Goal: Task Accomplishment & Management: Use online tool/utility

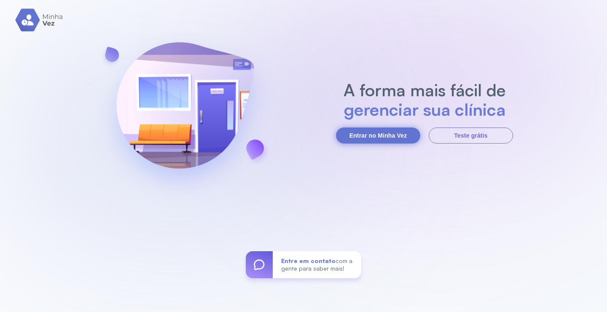
click at [382, 133] on button "Entrar no Minha Vez" at bounding box center [378, 135] width 84 height 16
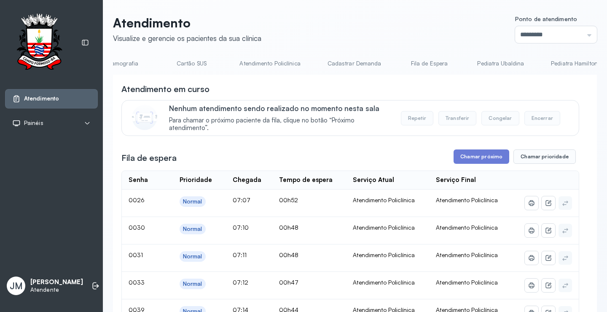
scroll to position [0, 315]
click at [366, 66] on link "Cadastrar Demanda" at bounding box center [353, 64] width 71 height 14
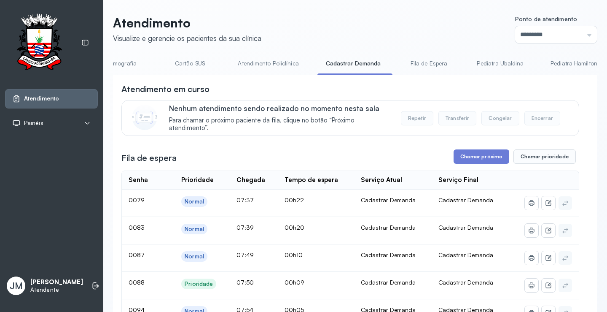
click at [443, 160] on div "Fila de espera Chamar próximo Chamar prioridade" at bounding box center [350, 156] width 458 height 14
click at [491, 159] on button "Chamar próximo" at bounding box center [482, 156] width 56 height 14
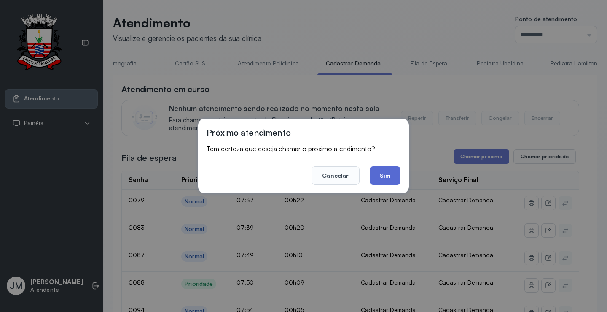
click at [381, 174] on button "Sim" at bounding box center [385, 175] width 31 height 19
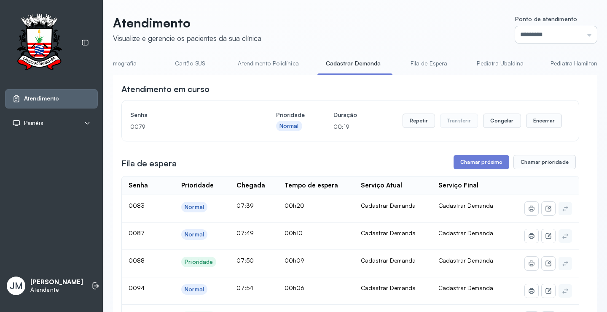
click at [575, 32] on input "*********" at bounding box center [556, 34] width 82 height 17
type input "*********"
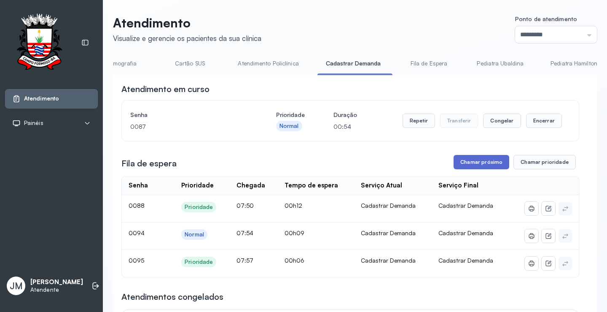
click at [498, 160] on button "Chamar próximo" at bounding box center [482, 162] width 56 height 14
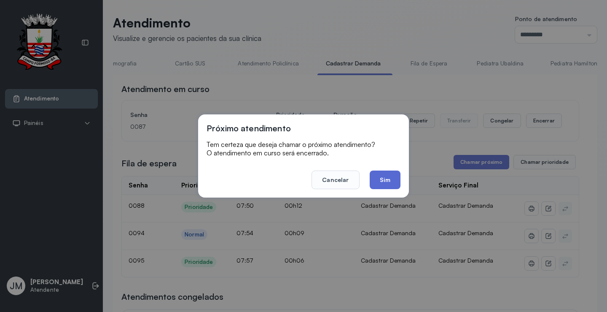
click at [379, 181] on button "Sim" at bounding box center [385, 179] width 31 height 19
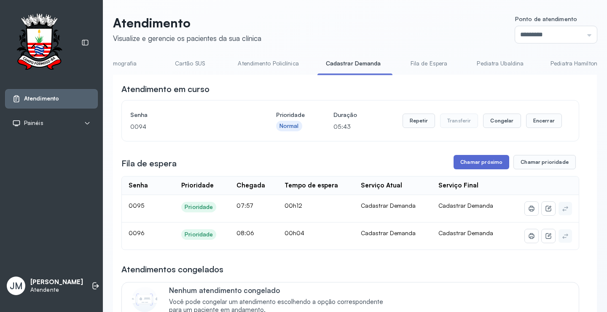
click at [470, 165] on button "Chamar próximo" at bounding box center [482, 162] width 56 height 14
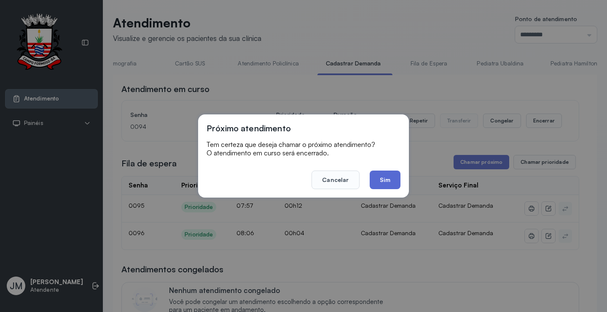
click at [373, 181] on button "Sim" at bounding box center [385, 179] width 31 height 19
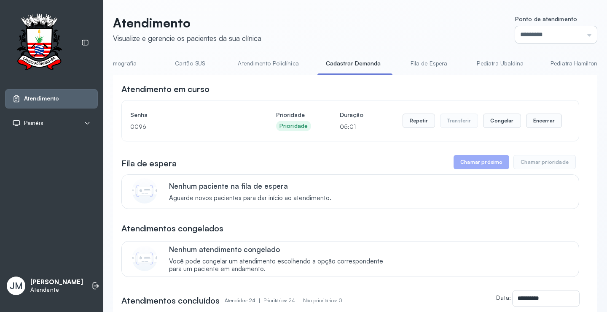
click at [581, 33] on input "*********" at bounding box center [556, 34] width 82 height 17
click at [580, 36] on input "*********" at bounding box center [556, 34] width 82 height 17
click at [94, 284] on icon at bounding box center [96, 286] width 5 height 4
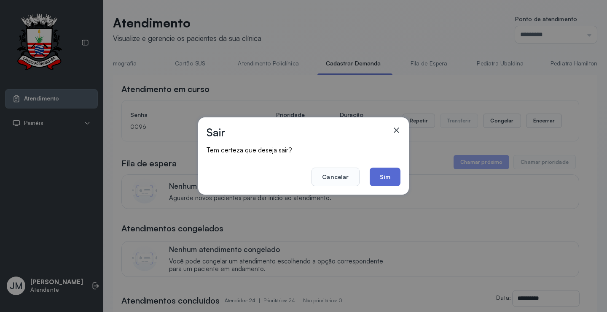
click at [388, 175] on button "Sim" at bounding box center [385, 176] width 31 height 19
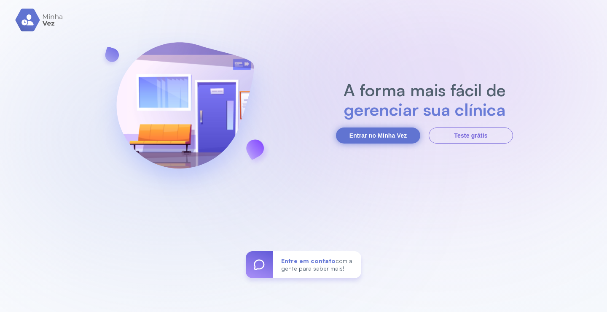
click at [387, 136] on button "Entrar no Minha Vez" at bounding box center [378, 135] width 84 height 16
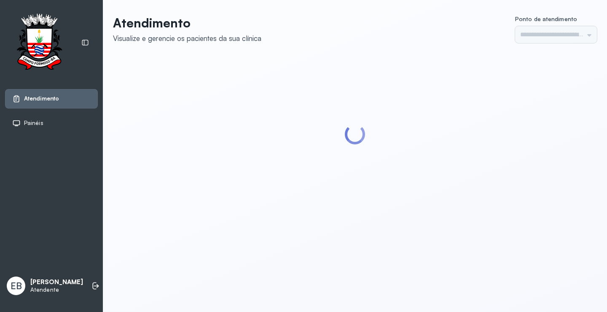
type input "*********"
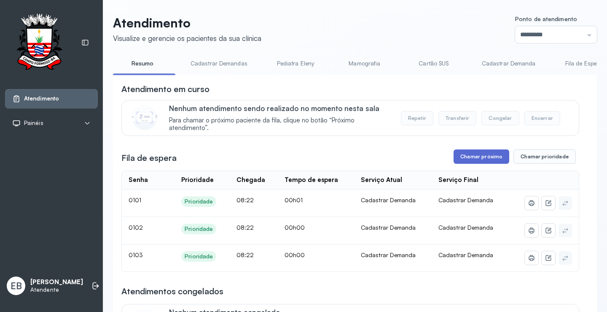
click at [466, 158] on button "Chamar próximo" at bounding box center [482, 156] width 56 height 14
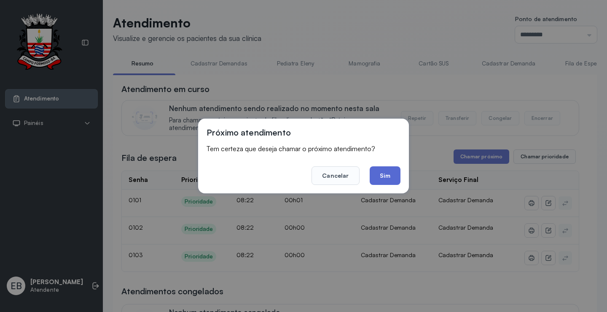
click at [388, 175] on button "Sim" at bounding box center [385, 175] width 31 height 19
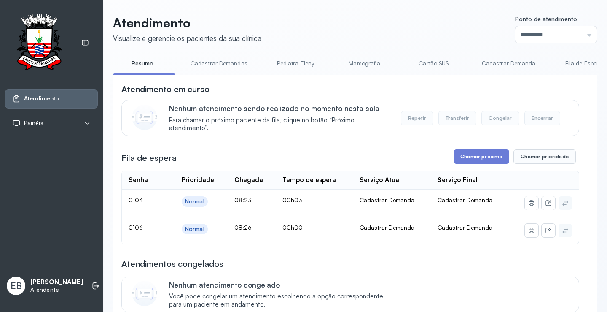
click at [46, 187] on div "Atendimento Painéis Tv EB Eliene Batista de Melo Silva Atendente" at bounding box center [51, 156] width 103 height 312
click at [457, 159] on button "Chamar próximo" at bounding box center [482, 156] width 56 height 14
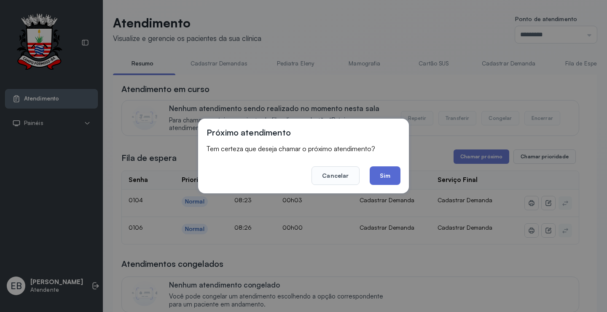
click at [380, 172] on button "Sim" at bounding box center [385, 175] width 31 height 19
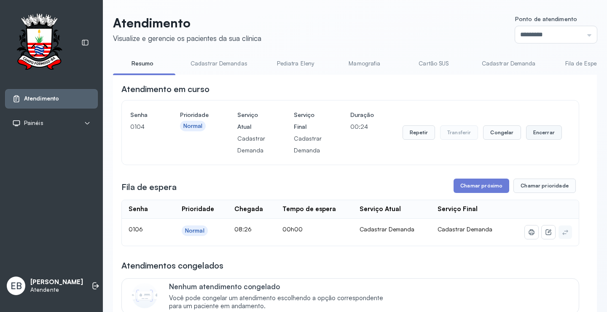
click at [526, 130] on button "Encerrar" at bounding box center [544, 132] width 36 height 14
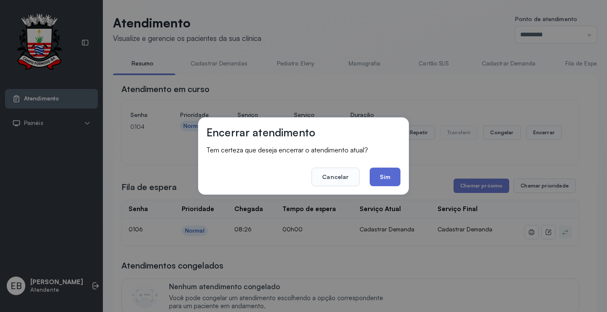
click at [384, 178] on button "Sim" at bounding box center [385, 176] width 31 height 19
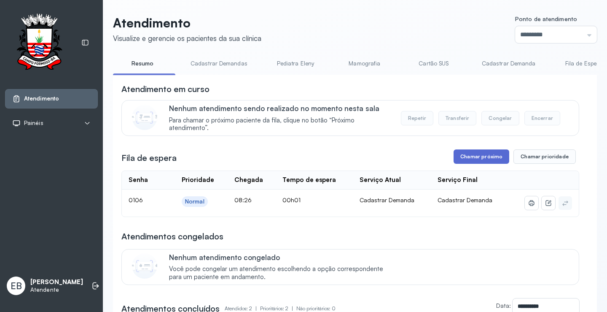
click at [474, 161] on button "Chamar próximo" at bounding box center [482, 156] width 56 height 14
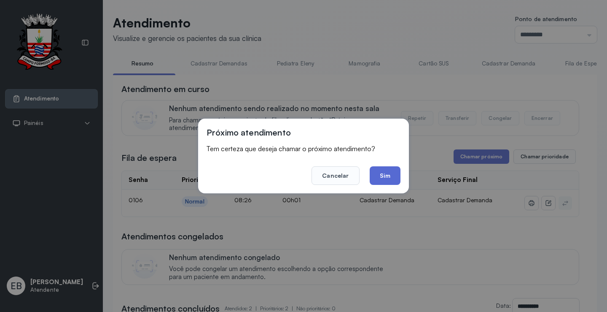
click at [385, 175] on button "Sim" at bounding box center [385, 175] width 31 height 19
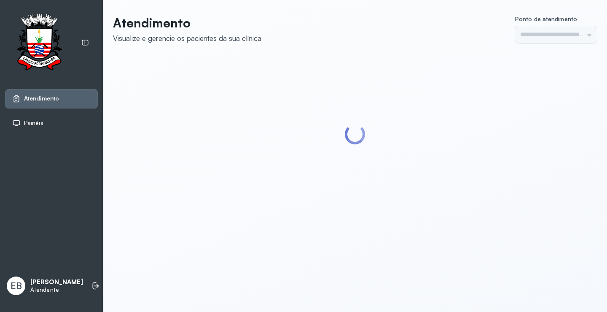
type input "*********"
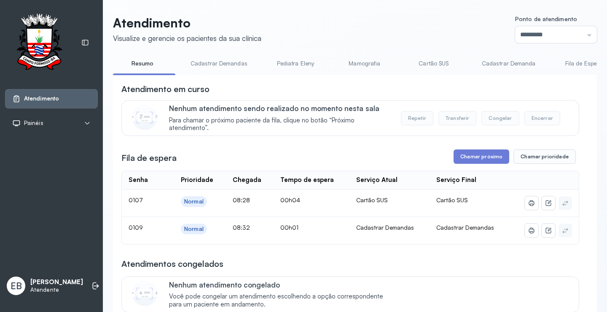
click at [215, 62] on link "Cadastrar Demandas" at bounding box center [219, 64] width 74 height 14
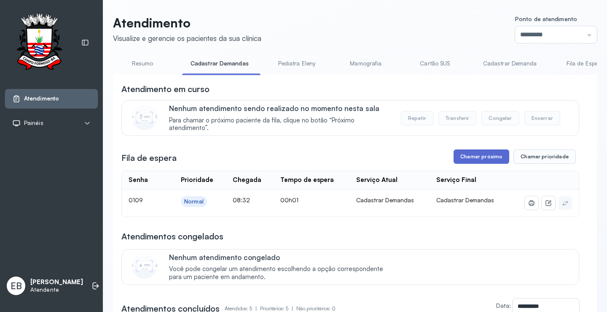
click at [498, 159] on button "Chamar próximo" at bounding box center [482, 156] width 56 height 14
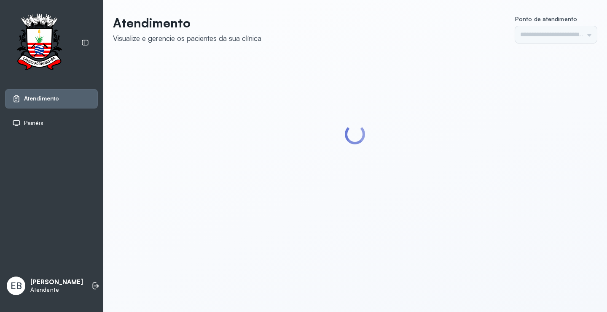
type input "*********"
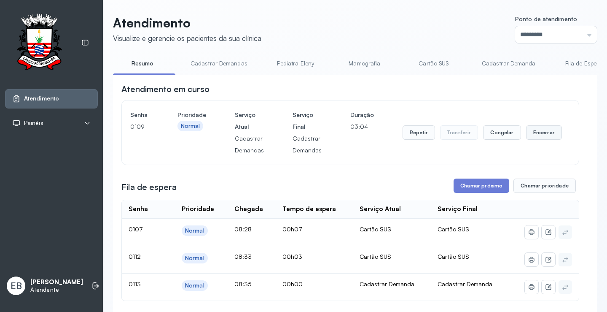
click at [540, 137] on button "Encerrar" at bounding box center [544, 132] width 36 height 14
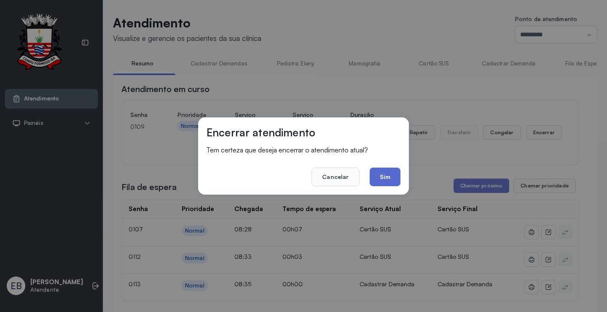
click at [387, 176] on button "Sim" at bounding box center [385, 176] width 31 height 19
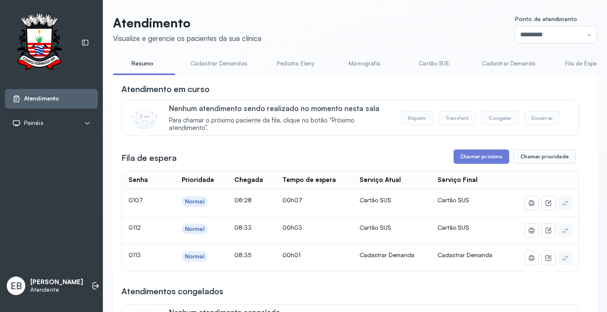
click at [202, 65] on link "Cadastrar Demandas" at bounding box center [219, 64] width 74 height 14
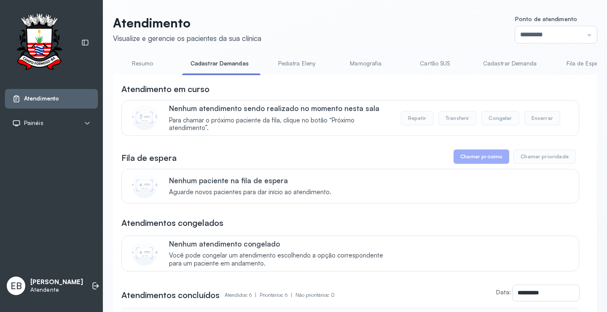
click at [512, 65] on link "Cadastrar Demanda" at bounding box center [510, 64] width 71 height 14
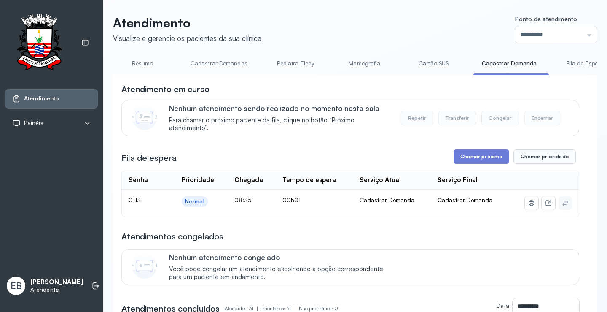
click at [476, 157] on button "Chamar próximo" at bounding box center [482, 156] width 56 height 14
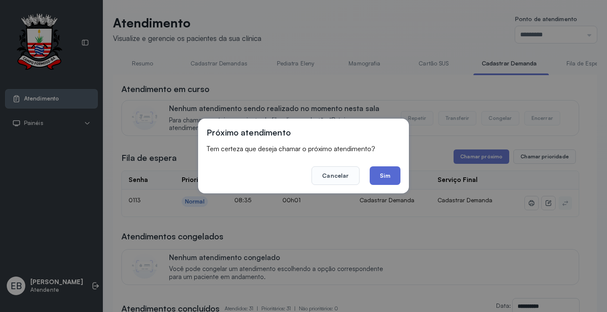
click at [386, 172] on button "Sim" at bounding box center [385, 175] width 31 height 19
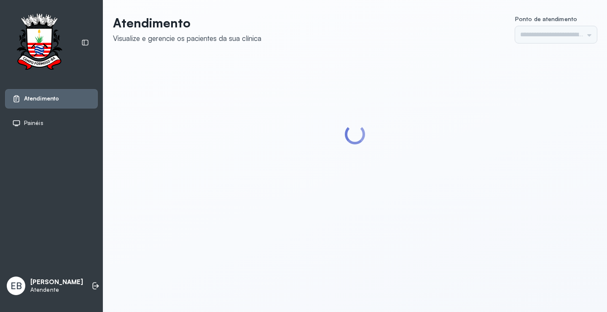
type input "*********"
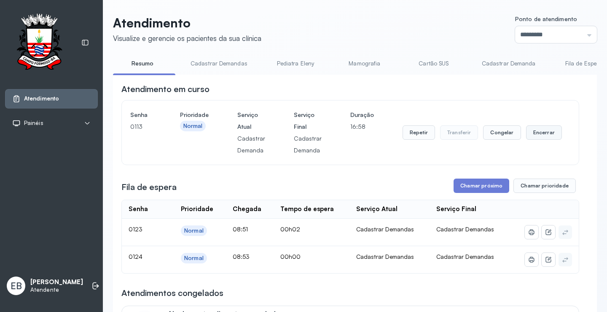
click at [540, 133] on button "Encerrar" at bounding box center [544, 132] width 36 height 14
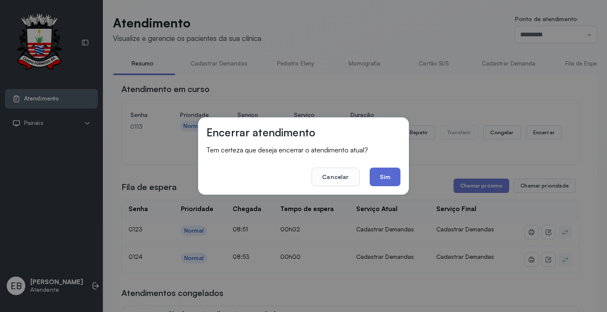
click at [392, 180] on button "Sim" at bounding box center [385, 176] width 31 height 19
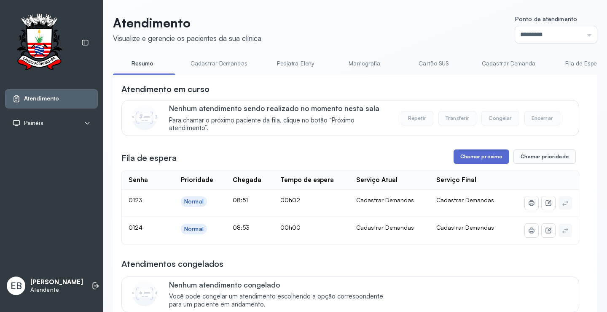
click at [466, 159] on button "Chamar próximo" at bounding box center [482, 156] width 56 height 14
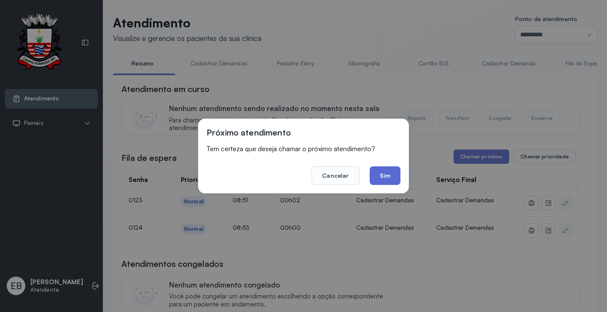
click at [378, 175] on button "Sim" at bounding box center [385, 175] width 31 height 19
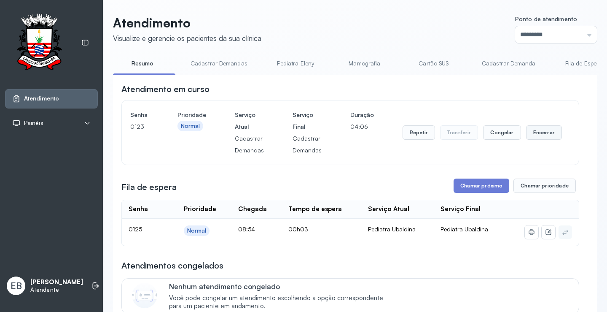
click at [541, 136] on button "Encerrar" at bounding box center [544, 132] width 36 height 14
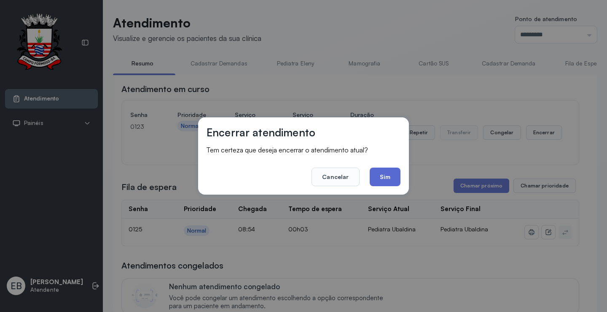
click at [385, 171] on button "Sim" at bounding box center [385, 176] width 31 height 19
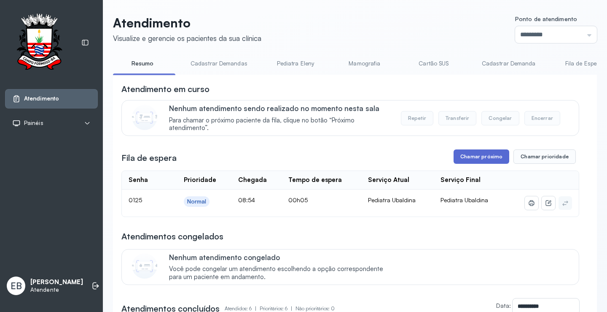
click at [464, 160] on button "Chamar próximo" at bounding box center [482, 156] width 56 height 14
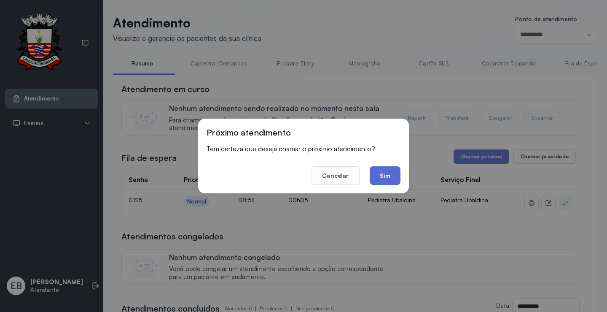
click at [393, 175] on button "Sim" at bounding box center [385, 175] width 31 height 19
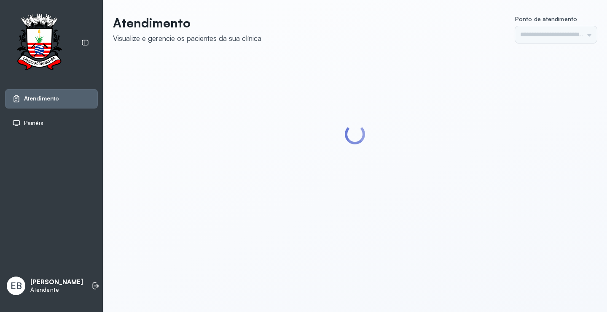
type input "*********"
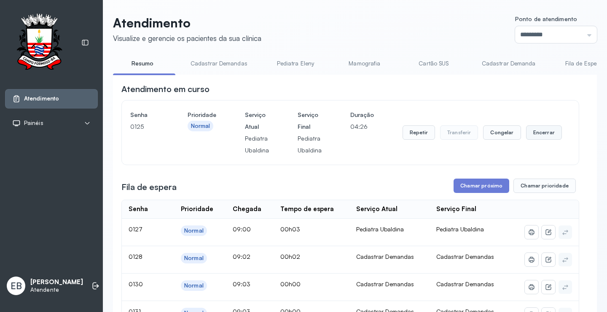
click at [533, 131] on button "Encerrar" at bounding box center [544, 132] width 36 height 14
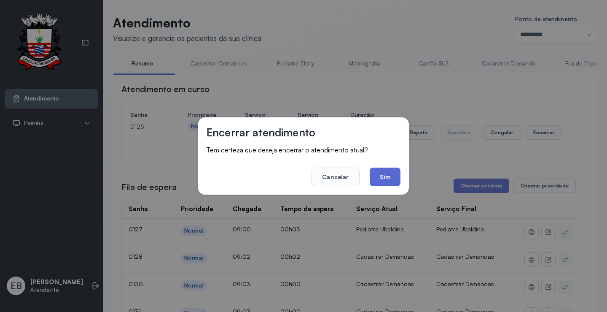
click at [380, 170] on button "Sim" at bounding box center [385, 176] width 31 height 19
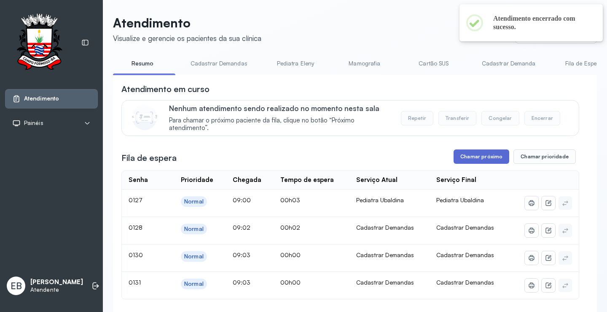
click at [478, 160] on button "Chamar próximo" at bounding box center [482, 156] width 56 height 14
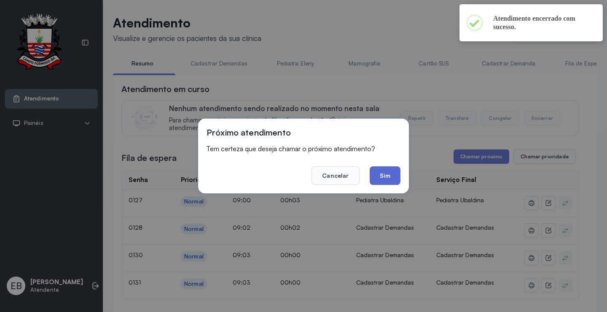
click at [394, 173] on button "Sim" at bounding box center [385, 175] width 31 height 19
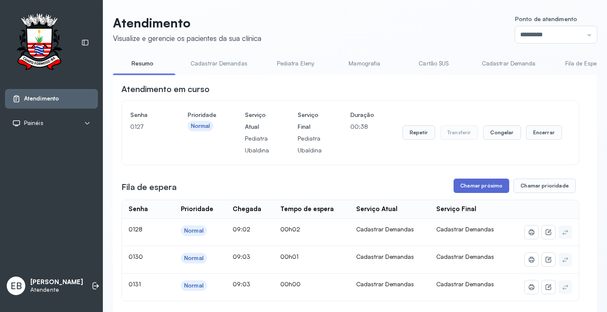
click at [480, 185] on button "Chamar próximo" at bounding box center [482, 185] width 56 height 14
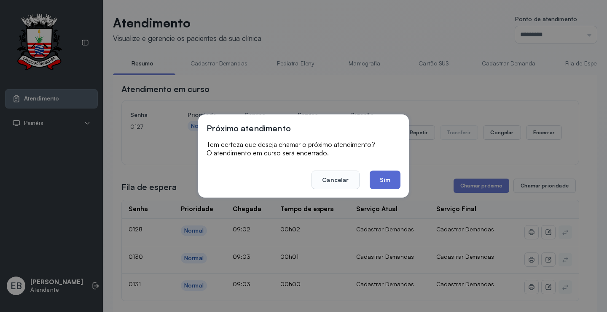
click at [396, 182] on button "Sim" at bounding box center [385, 179] width 31 height 19
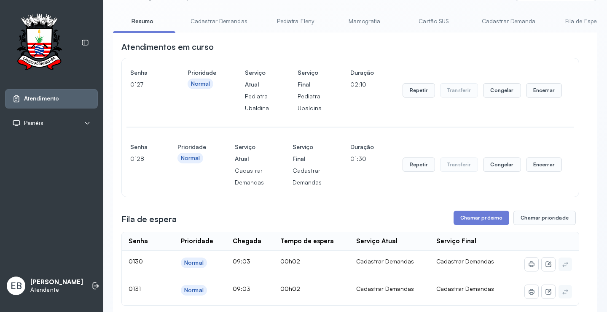
scroll to position [127, 0]
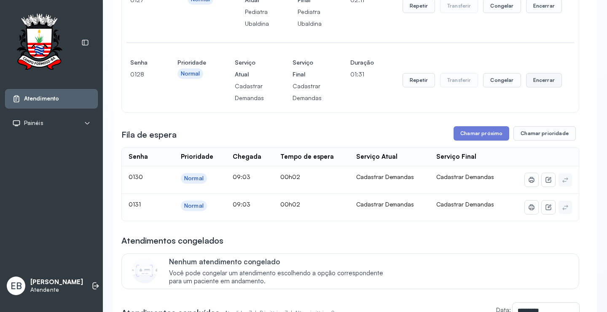
click at [533, 13] on button "Encerrar" at bounding box center [544, 6] width 36 height 14
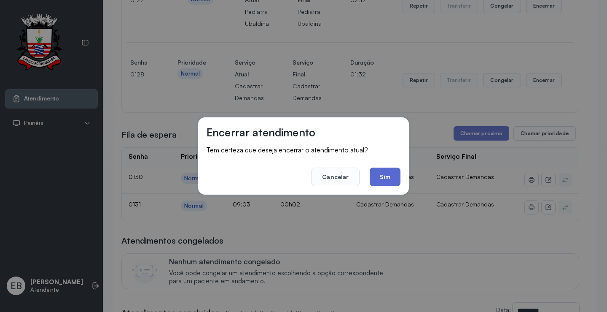
click at [393, 176] on button "Sim" at bounding box center [385, 176] width 31 height 19
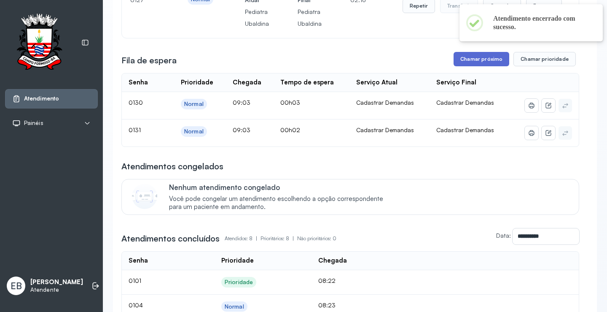
click at [482, 63] on button "Chamar próximo" at bounding box center [482, 59] width 56 height 14
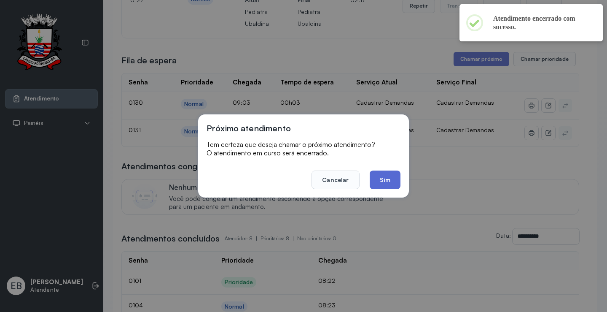
click at [390, 183] on button "Sim" at bounding box center [385, 179] width 31 height 19
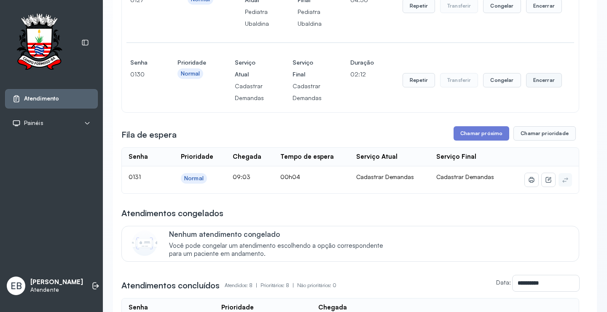
click at [537, 13] on button "Encerrar" at bounding box center [544, 6] width 36 height 14
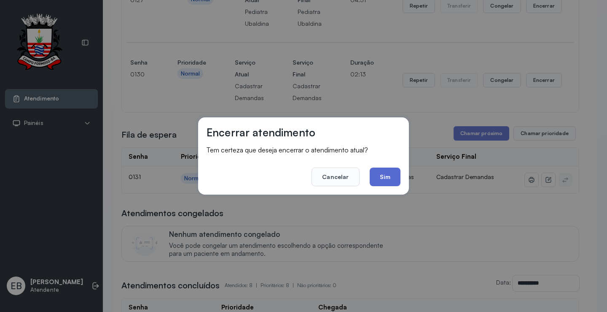
click at [391, 182] on button "Sim" at bounding box center [385, 176] width 31 height 19
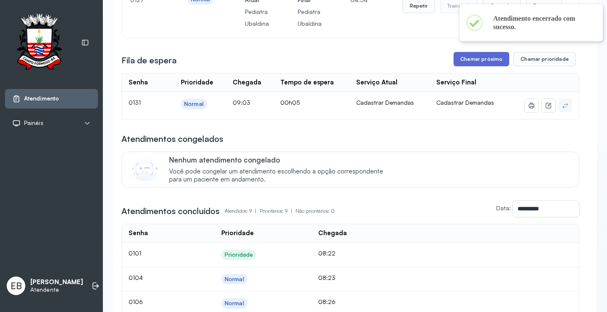
click at [493, 58] on button "Chamar próximo" at bounding box center [482, 59] width 56 height 14
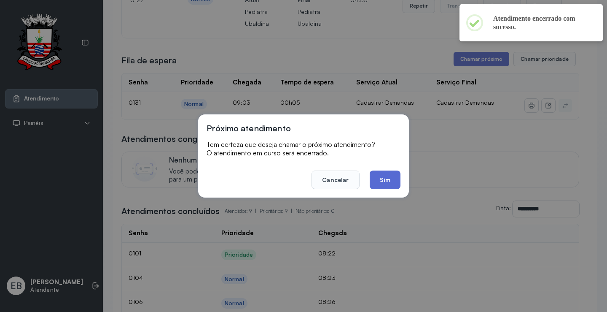
click at [375, 174] on button "Sim" at bounding box center [385, 179] width 31 height 19
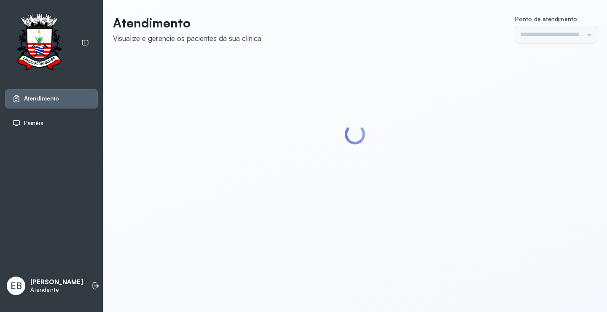
type input "*********"
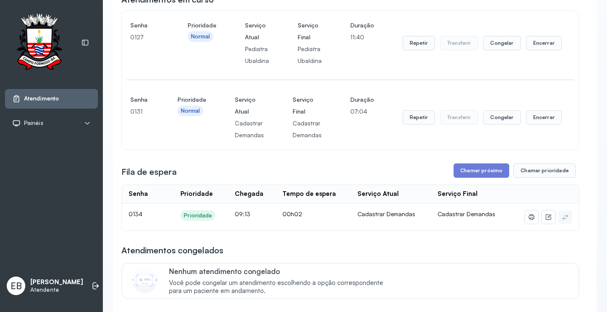
scroll to position [127, 0]
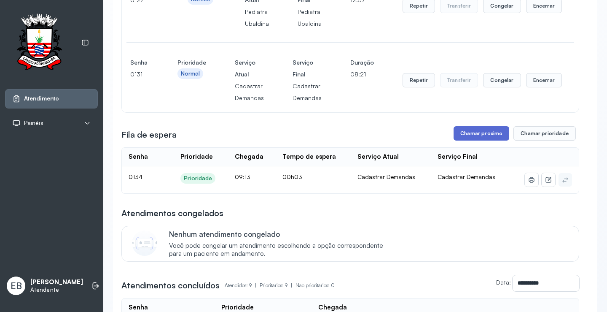
click at [497, 138] on button "Chamar próximo" at bounding box center [482, 133] width 56 height 14
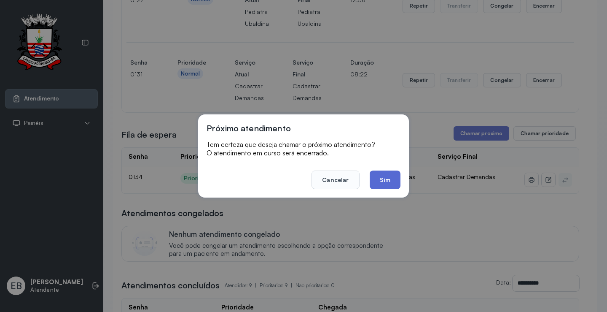
click at [379, 180] on button "Sim" at bounding box center [385, 179] width 31 height 19
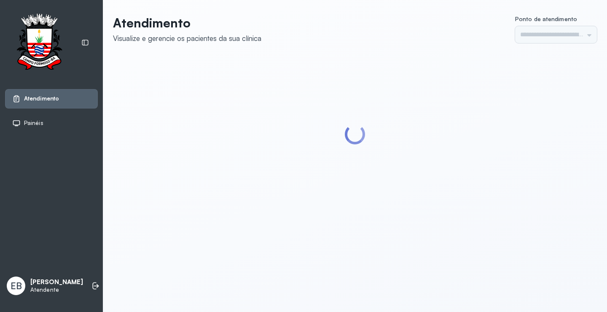
type input "*********"
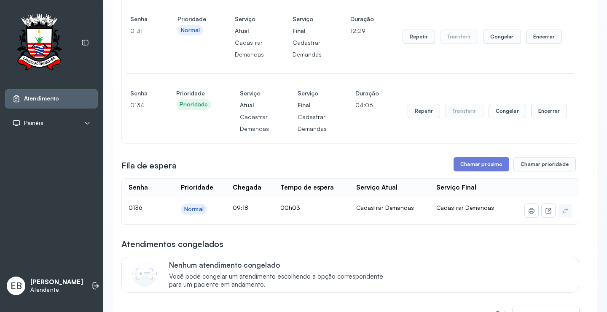
scroll to position [169, 0]
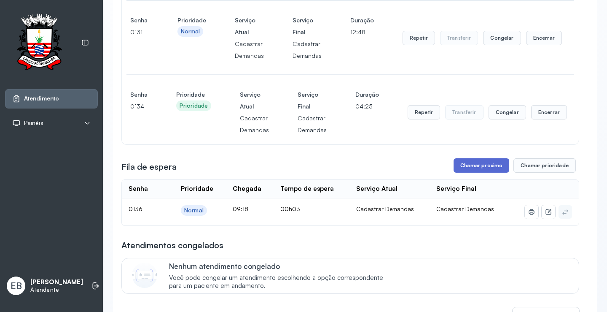
click at [487, 167] on button "Chamar próximo" at bounding box center [482, 165] width 56 height 14
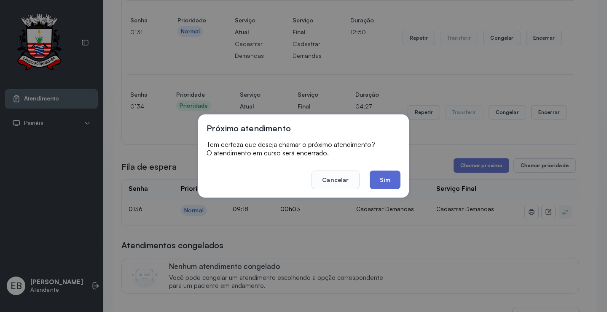
click at [391, 178] on button "Sim" at bounding box center [385, 179] width 31 height 19
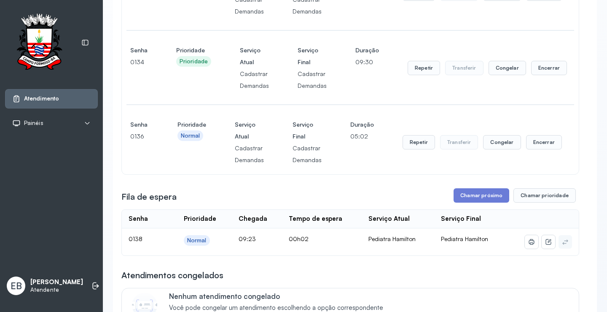
scroll to position [211, 0]
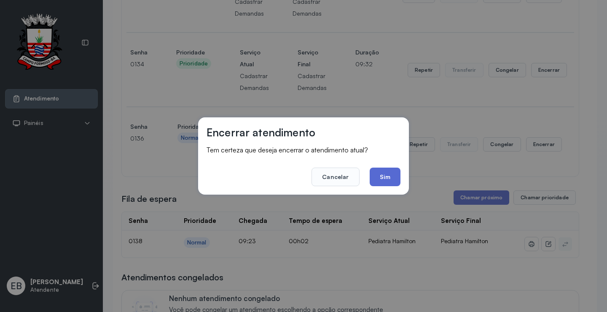
click at [386, 181] on button "Sim" at bounding box center [385, 176] width 31 height 19
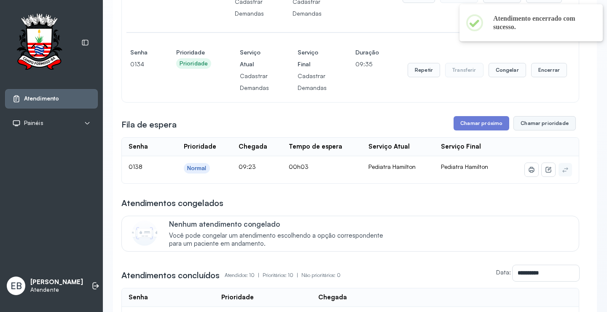
click at [541, 124] on button "Chamar prioridade" at bounding box center [545, 123] width 62 height 14
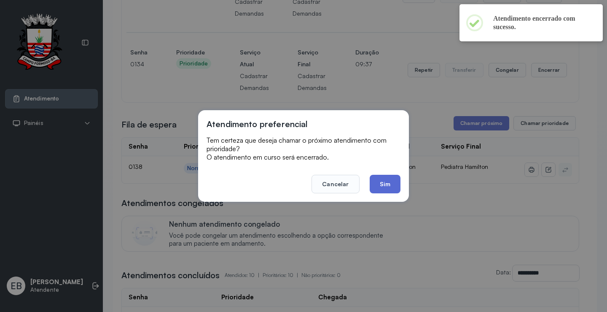
click at [394, 178] on button "Sim" at bounding box center [385, 184] width 31 height 19
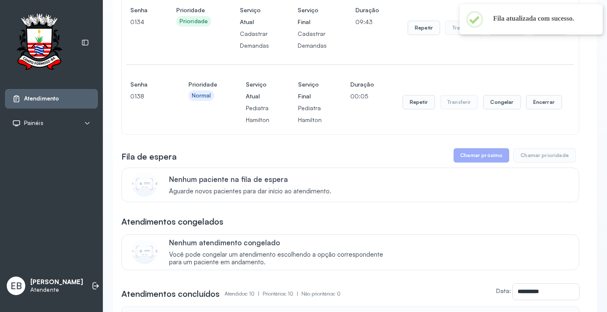
scroll to position [169, 0]
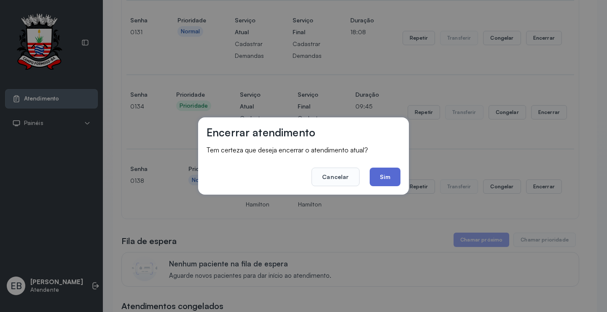
click at [386, 180] on button "Sim" at bounding box center [385, 176] width 31 height 19
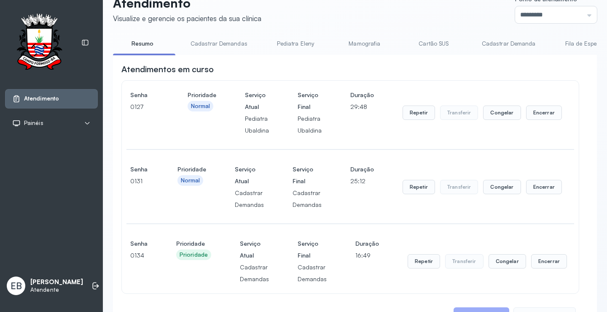
scroll to position [0, 0]
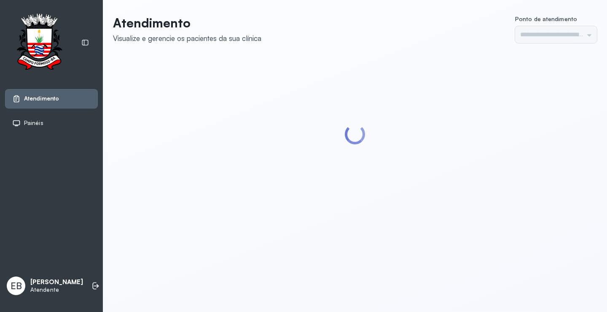
type input "*********"
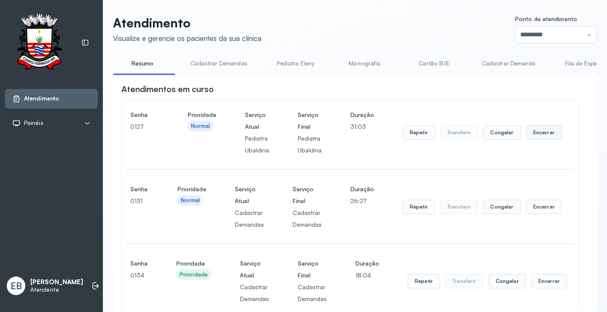
click at [538, 140] on button "Encerrar" at bounding box center [544, 132] width 36 height 14
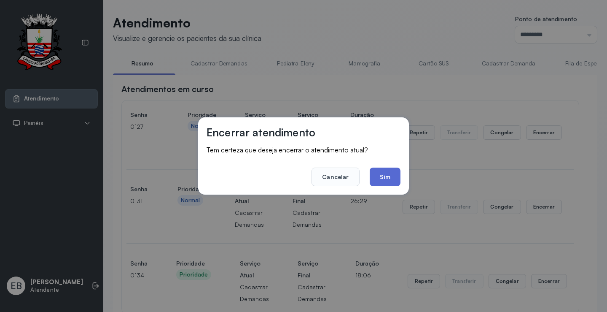
click at [384, 175] on button "Sim" at bounding box center [385, 176] width 31 height 19
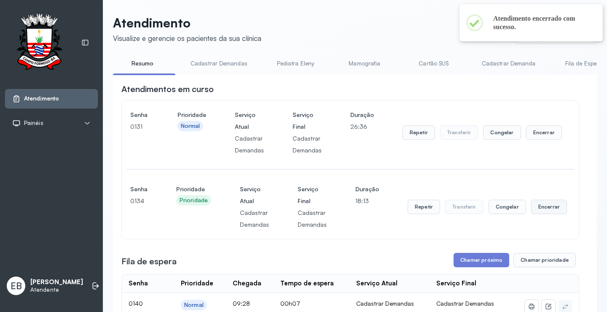
click at [533, 140] on button "Encerrar" at bounding box center [544, 132] width 36 height 14
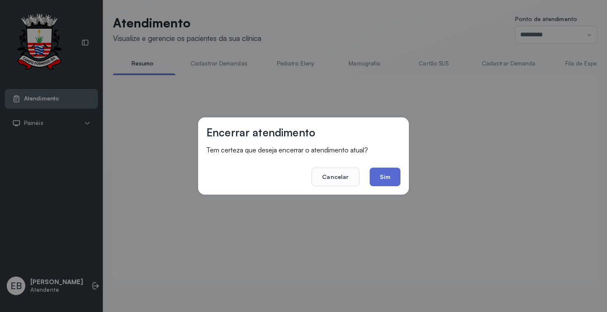
click at [398, 174] on button "Sim" at bounding box center [385, 176] width 31 height 19
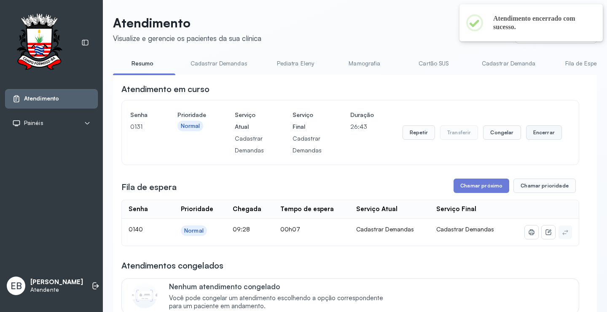
click at [540, 129] on button "Encerrar" at bounding box center [544, 132] width 36 height 14
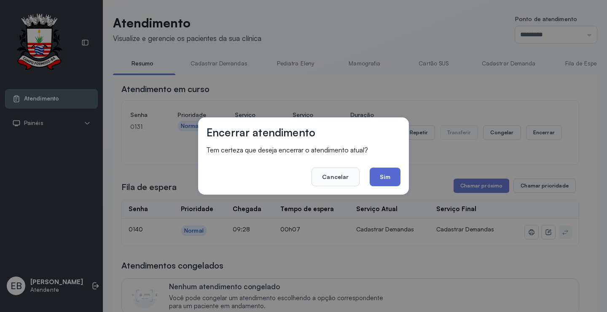
click at [381, 172] on button "Sim" at bounding box center [385, 176] width 31 height 19
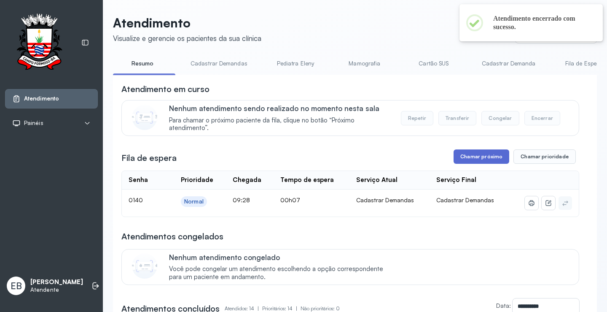
click at [475, 164] on button "Chamar próximo" at bounding box center [482, 156] width 56 height 14
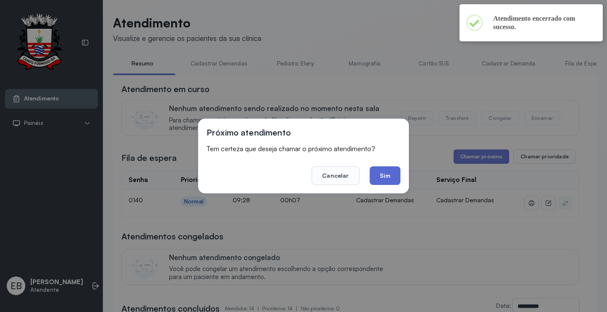
click at [388, 178] on button "Sim" at bounding box center [385, 175] width 31 height 19
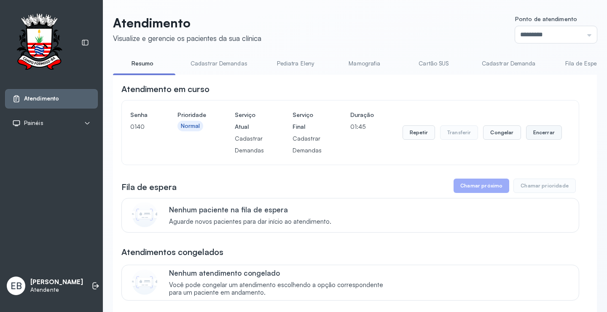
click at [536, 131] on button "Encerrar" at bounding box center [544, 132] width 36 height 14
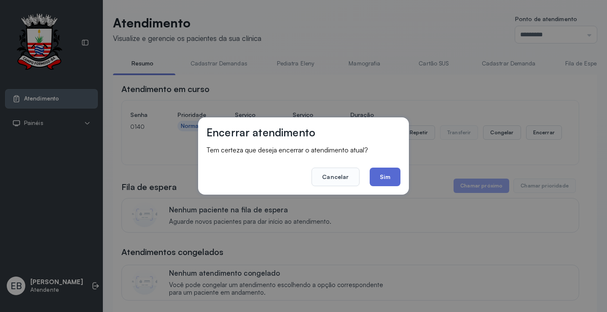
click at [396, 173] on button "Sim" at bounding box center [385, 176] width 31 height 19
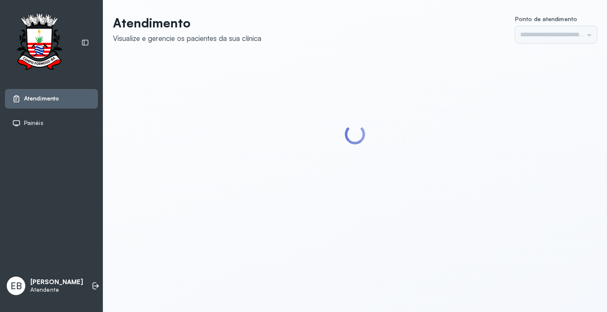
type input "*********"
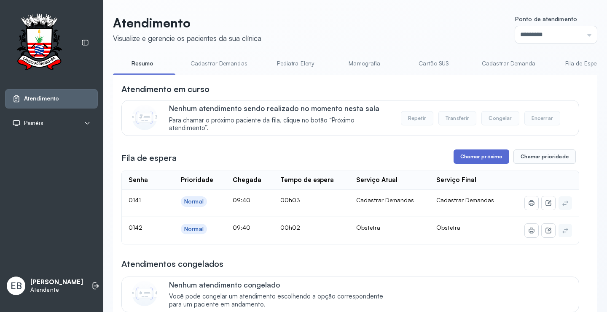
click at [481, 153] on button "Chamar próximo" at bounding box center [482, 156] width 56 height 14
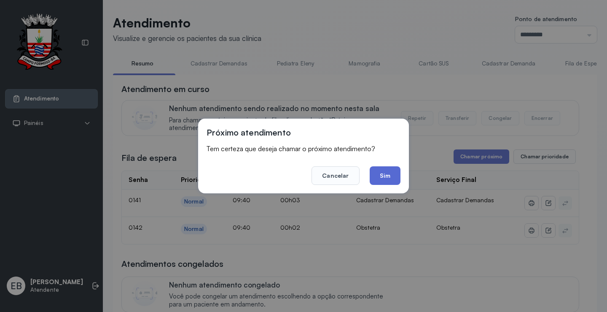
click at [377, 170] on button "Sim" at bounding box center [385, 175] width 31 height 19
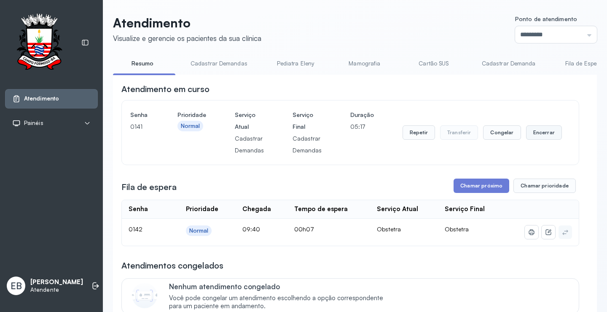
click at [544, 132] on button "Encerrar" at bounding box center [544, 132] width 36 height 14
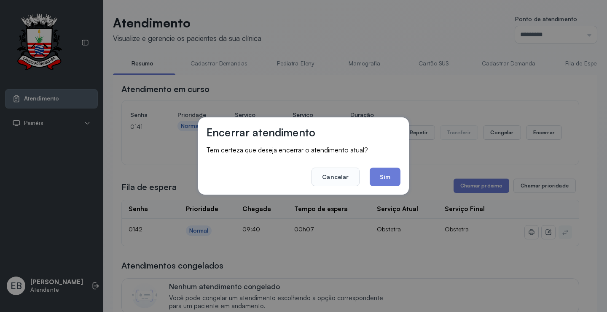
click at [402, 179] on div "Encerrar atendimento Tem certeza que deseja encerrar o atendimento atual? Cance…" at bounding box center [303, 155] width 211 height 77
click at [400, 179] on button "Sim" at bounding box center [385, 176] width 31 height 19
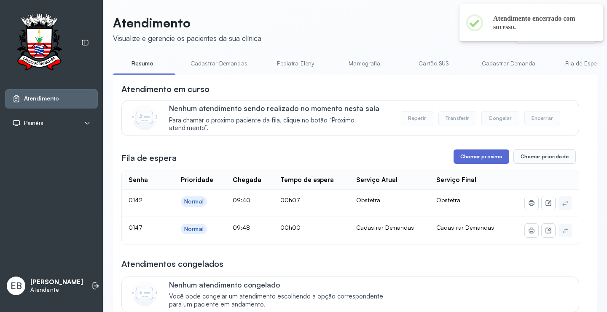
click at [462, 162] on button "Chamar próximo" at bounding box center [482, 156] width 56 height 14
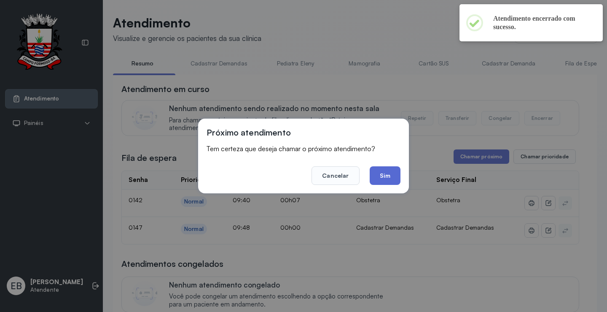
click at [384, 172] on button "Sim" at bounding box center [385, 175] width 31 height 19
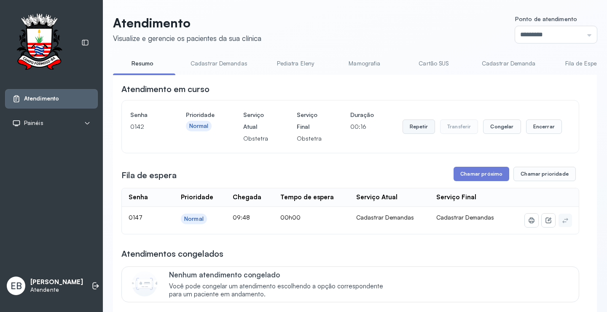
click at [418, 129] on button "Repetir" at bounding box center [419, 126] width 32 height 14
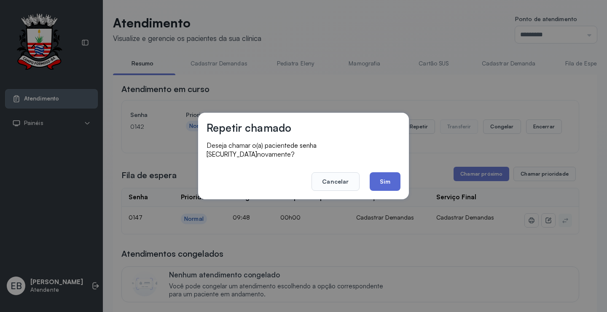
click at [379, 179] on button "Sim" at bounding box center [385, 181] width 31 height 19
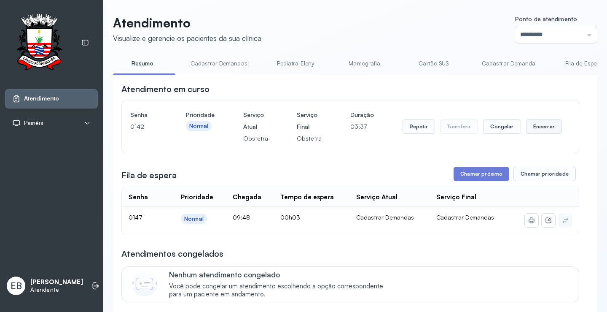
click at [533, 122] on button "Encerrar" at bounding box center [544, 126] width 36 height 14
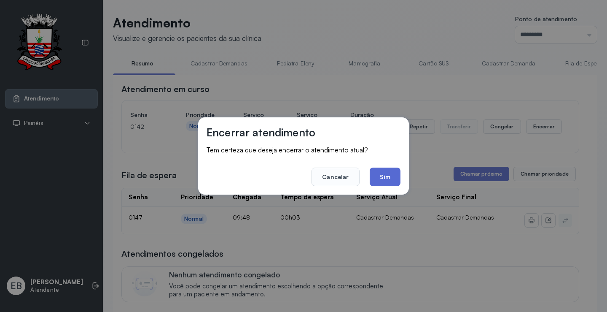
click at [396, 178] on button "Sim" at bounding box center [385, 176] width 31 height 19
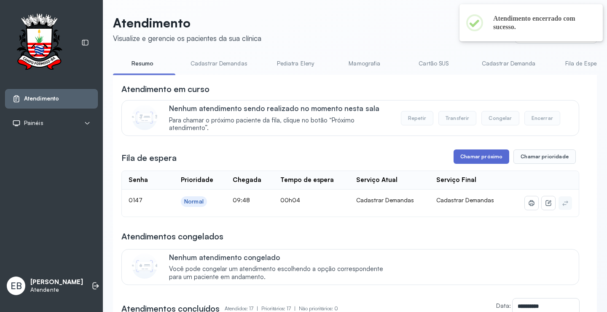
click at [474, 158] on button "Chamar próximo" at bounding box center [482, 156] width 56 height 14
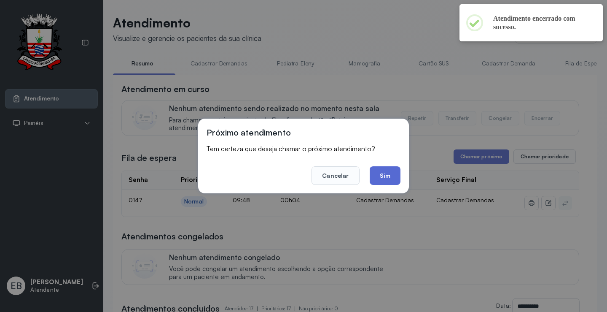
click at [390, 173] on button "Sim" at bounding box center [385, 175] width 31 height 19
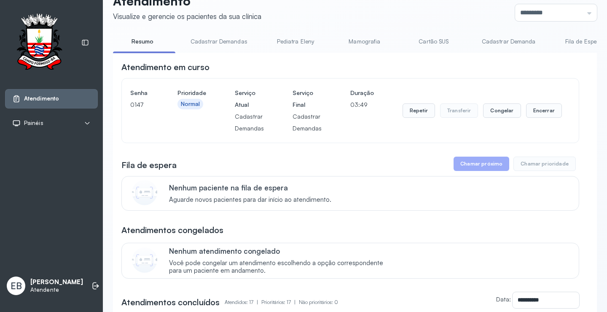
scroll to position [42, 0]
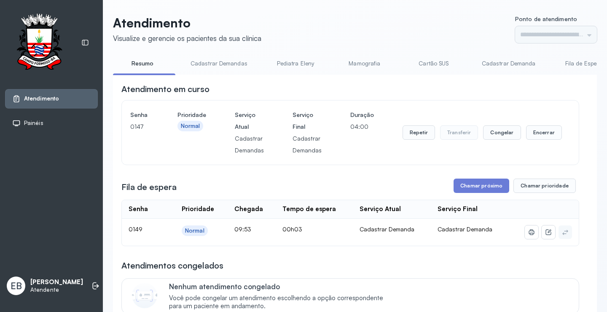
type input "*********"
click at [483, 186] on button "Chamar próximo" at bounding box center [482, 185] width 56 height 14
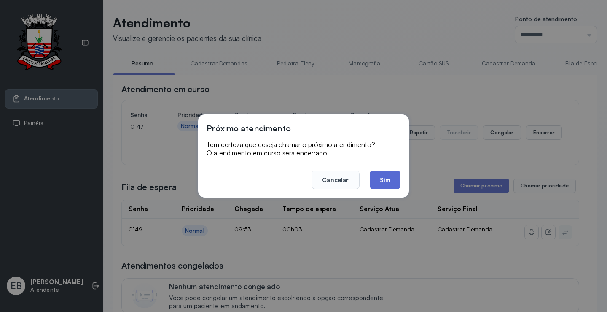
click at [388, 178] on button "Sim" at bounding box center [385, 179] width 31 height 19
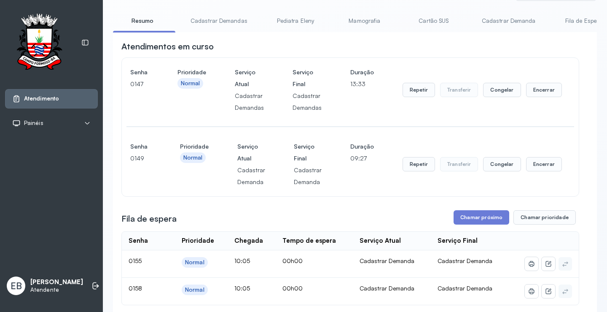
scroll to position [42, 0]
click at [544, 97] on button "Encerrar" at bounding box center [544, 90] width 36 height 14
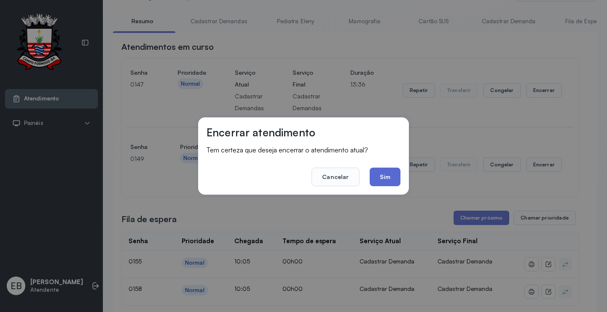
click at [391, 174] on button "Sim" at bounding box center [385, 176] width 31 height 19
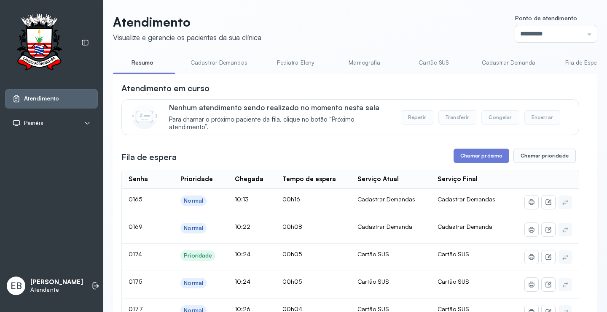
scroll to position [0, 0]
click at [463, 157] on button "Chamar próximo" at bounding box center [482, 156] width 56 height 14
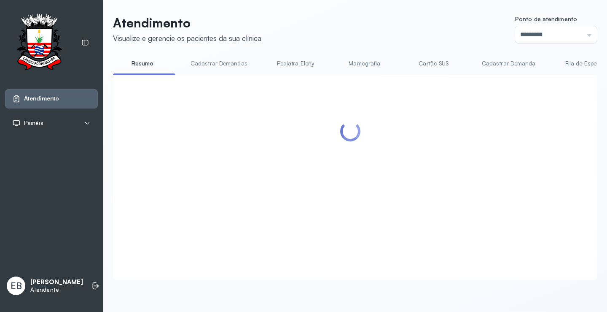
click at [385, 181] on div at bounding box center [350, 167] width 458 height 168
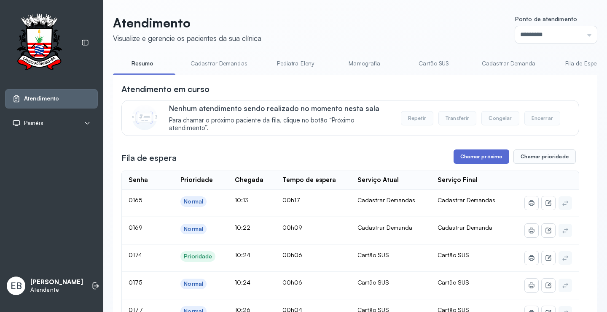
click at [472, 160] on button "Chamar próximo" at bounding box center [482, 156] width 56 height 14
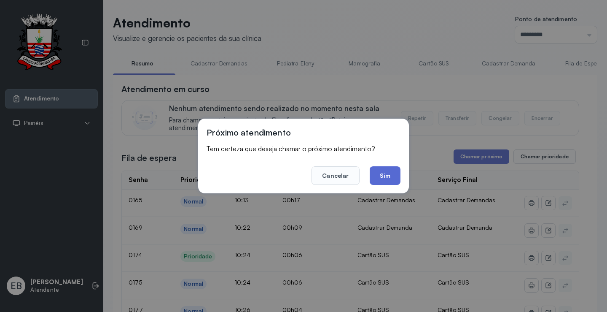
click at [388, 172] on button "Sim" at bounding box center [385, 175] width 31 height 19
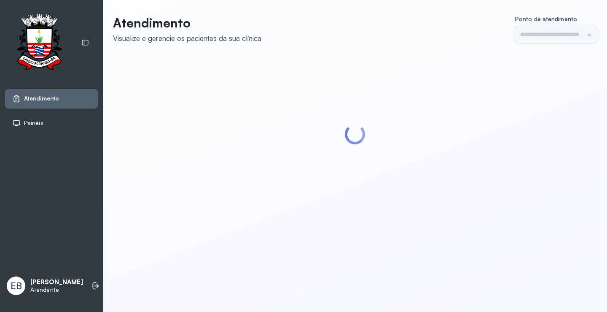
type input "*********"
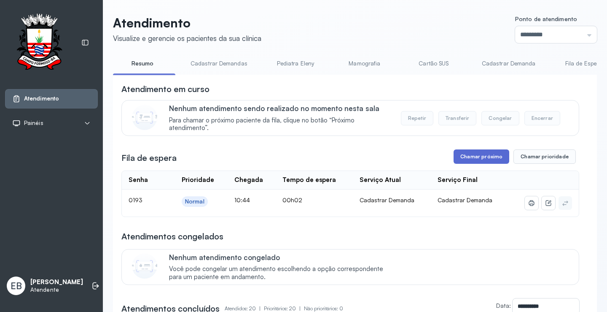
click at [478, 153] on button "Chamar próximo" at bounding box center [482, 156] width 56 height 14
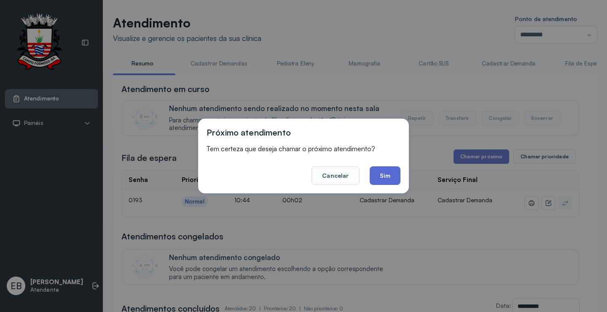
click at [391, 170] on button "Sim" at bounding box center [385, 175] width 31 height 19
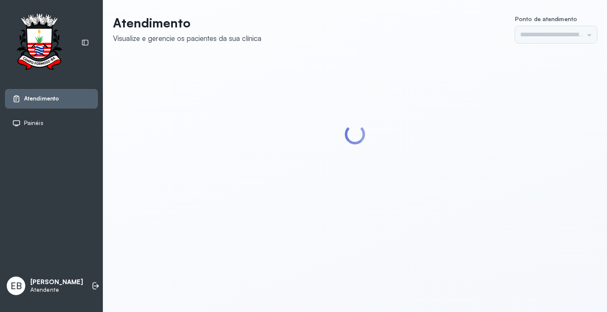
type input "*********"
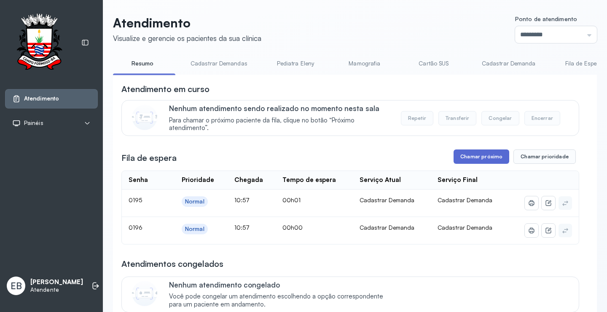
click at [484, 158] on button "Chamar próximo" at bounding box center [482, 156] width 56 height 14
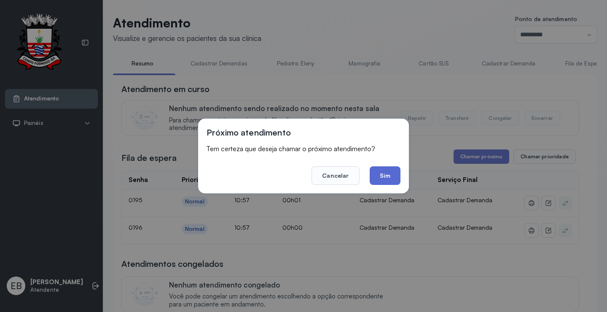
click at [388, 175] on button "Sim" at bounding box center [385, 175] width 31 height 19
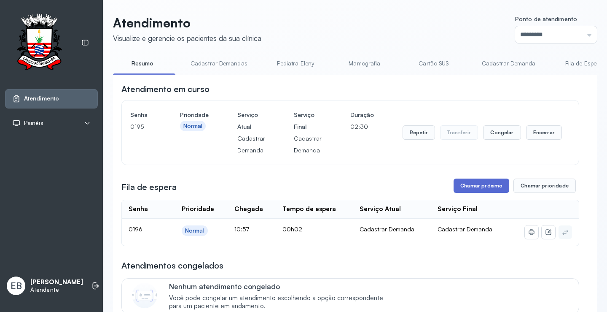
click at [487, 187] on button "Chamar próximo" at bounding box center [482, 185] width 56 height 14
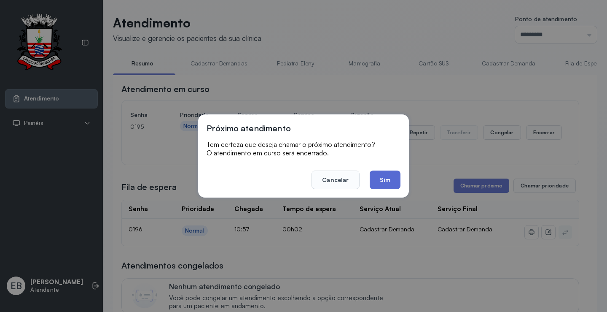
click at [389, 181] on button "Sim" at bounding box center [385, 179] width 31 height 19
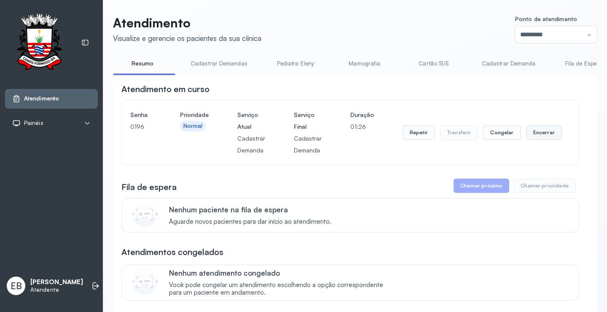
click at [542, 134] on button "Encerrar" at bounding box center [544, 132] width 36 height 14
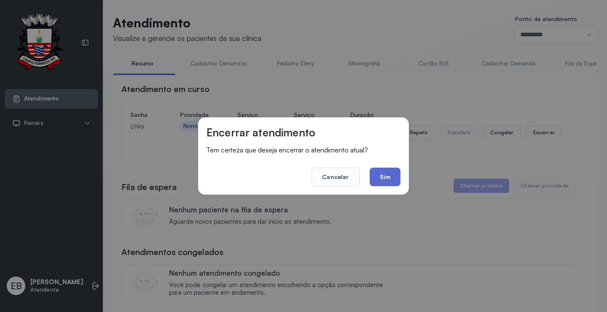
click at [380, 176] on button "Sim" at bounding box center [385, 176] width 31 height 19
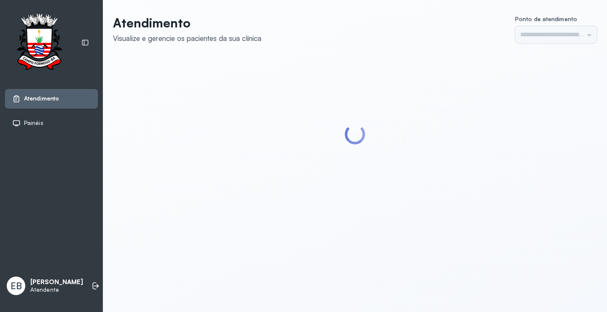
type input "*********"
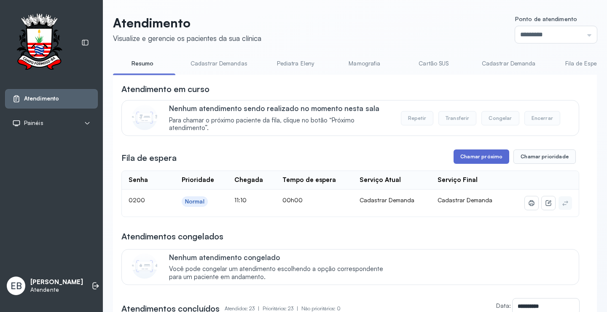
click at [476, 160] on button "Chamar próximo" at bounding box center [482, 156] width 56 height 14
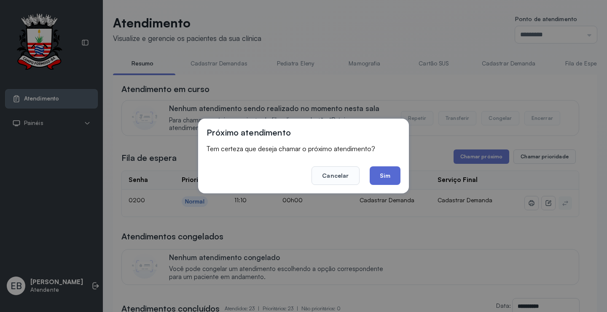
click at [393, 179] on button "Sim" at bounding box center [385, 175] width 31 height 19
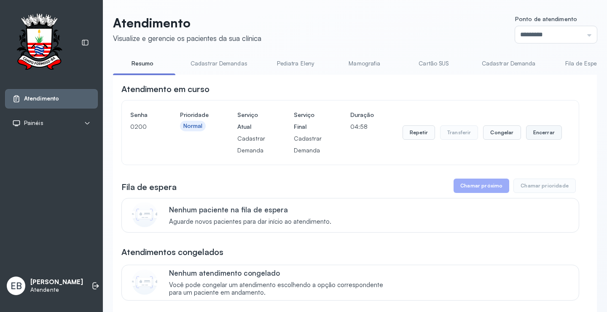
click at [531, 135] on button "Encerrar" at bounding box center [544, 132] width 36 height 14
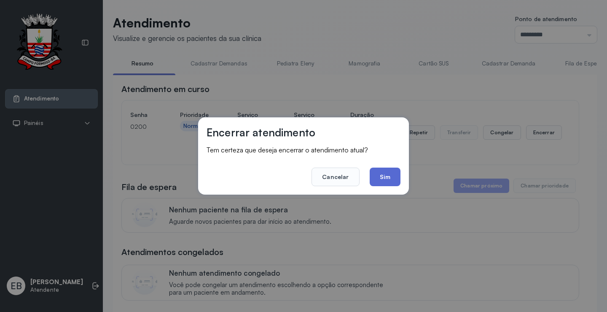
click at [399, 178] on button "Sim" at bounding box center [385, 176] width 31 height 19
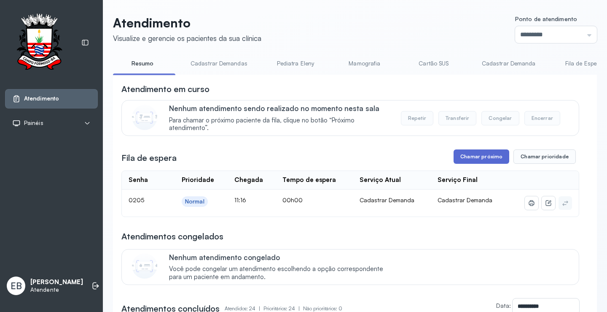
click at [484, 156] on button "Chamar próximo" at bounding box center [482, 156] width 56 height 14
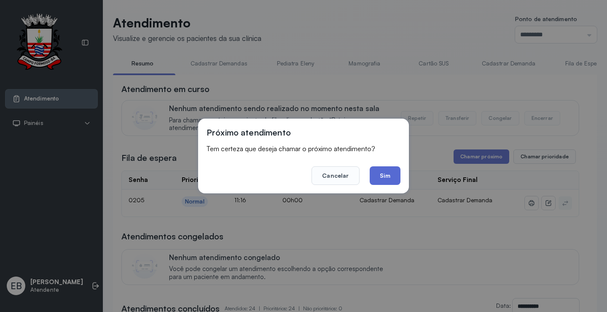
click at [387, 183] on button "Sim" at bounding box center [385, 175] width 31 height 19
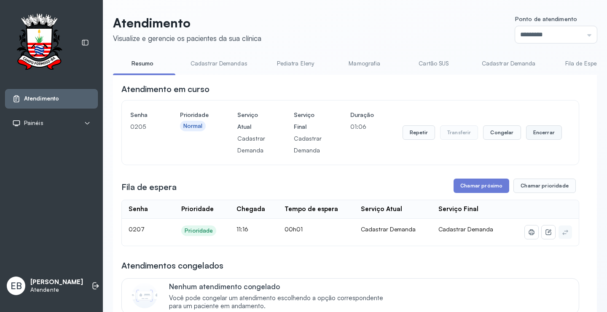
click at [533, 133] on button "Encerrar" at bounding box center [544, 132] width 36 height 14
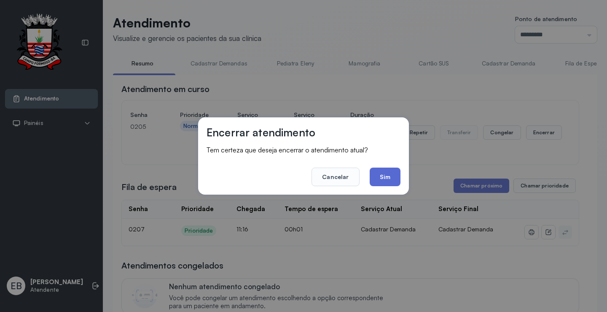
click at [388, 173] on button "Sim" at bounding box center [385, 176] width 31 height 19
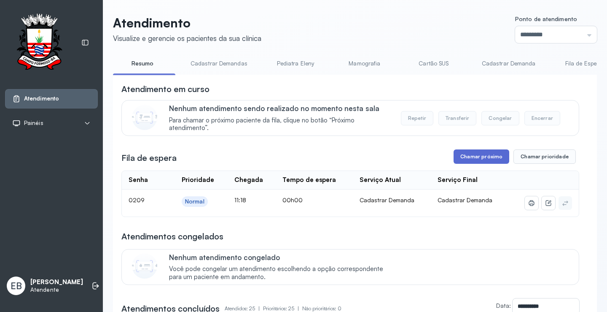
click at [488, 156] on button "Chamar próximo" at bounding box center [482, 156] width 56 height 14
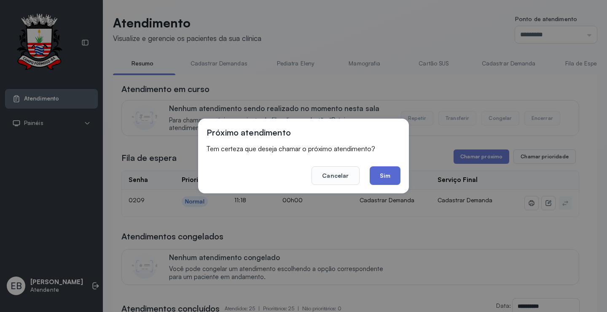
click at [385, 171] on button "Sim" at bounding box center [385, 175] width 31 height 19
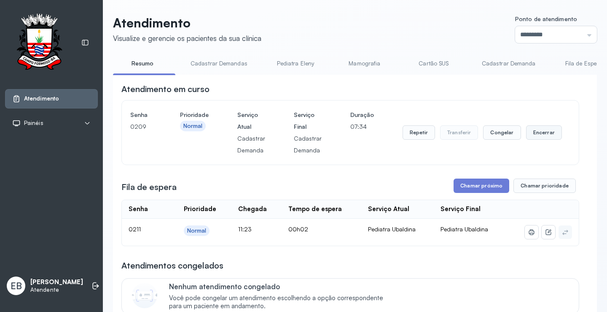
click at [534, 134] on button "Encerrar" at bounding box center [544, 132] width 36 height 14
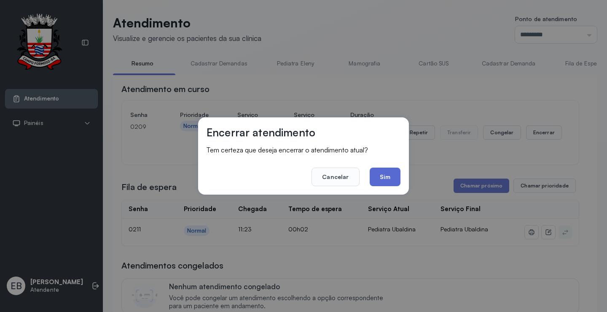
click at [379, 179] on button "Sim" at bounding box center [385, 176] width 31 height 19
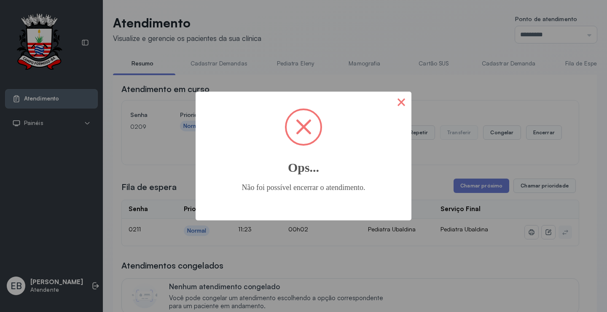
click at [398, 104] on button "×" at bounding box center [401, 102] width 20 height 20
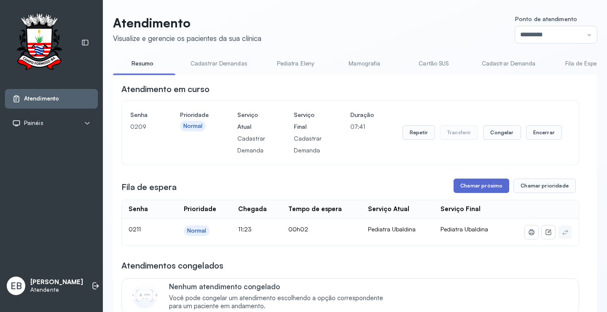
click at [489, 186] on button "Chamar próximo" at bounding box center [482, 185] width 56 height 14
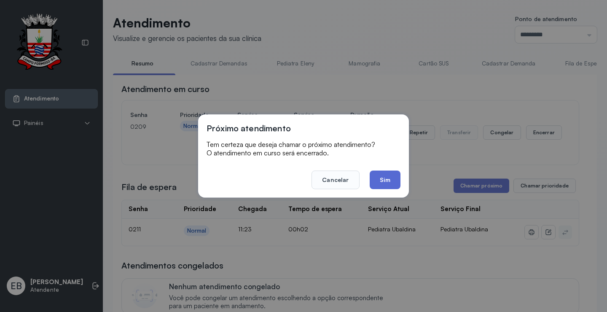
click at [396, 180] on button "Sim" at bounding box center [385, 179] width 31 height 19
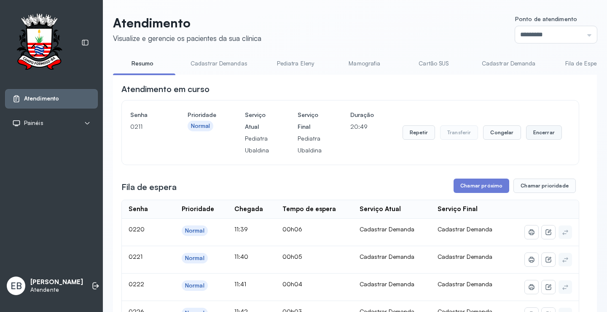
click at [526, 137] on button "Encerrar" at bounding box center [544, 132] width 36 height 14
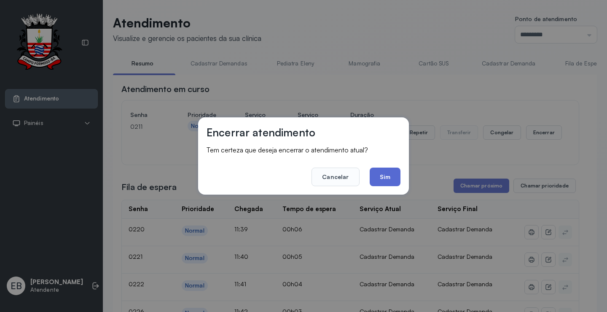
click at [388, 182] on button "Sim" at bounding box center [385, 176] width 31 height 19
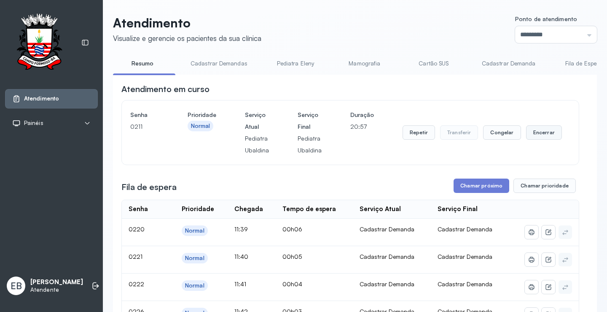
click at [533, 138] on button "Encerrar" at bounding box center [544, 132] width 36 height 14
click at [528, 136] on button "Encerrar" at bounding box center [544, 132] width 36 height 14
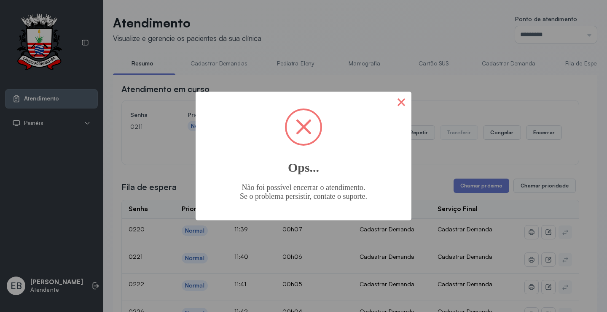
click at [405, 103] on button "×" at bounding box center [401, 102] width 20 height 20
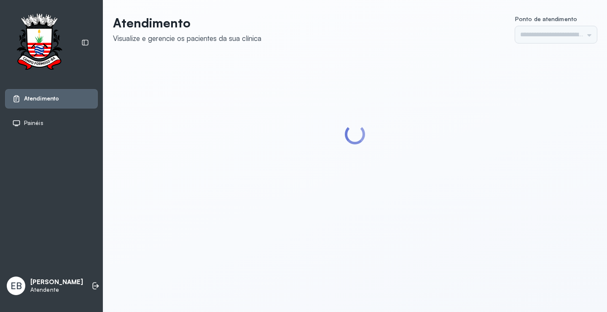
type input "*********"
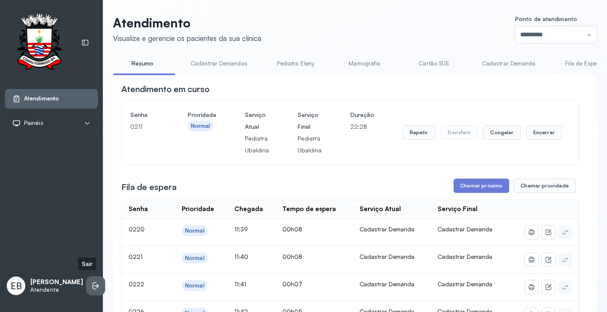
click at [86, 278] on li at bounding box center [95, 285] width 19 height 19
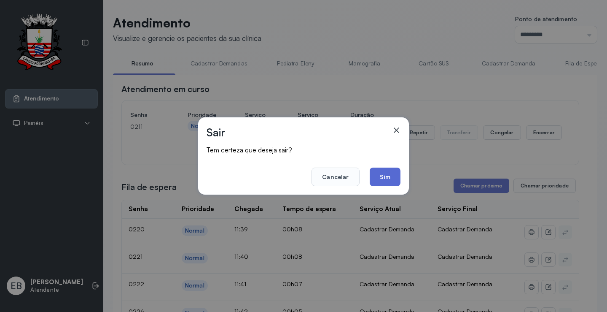
click at [390, 172] on button "Sim" at bounding box center [385, 176] width 31 height 19
